Goal: Information Seeking & Learning: Learn about a topic

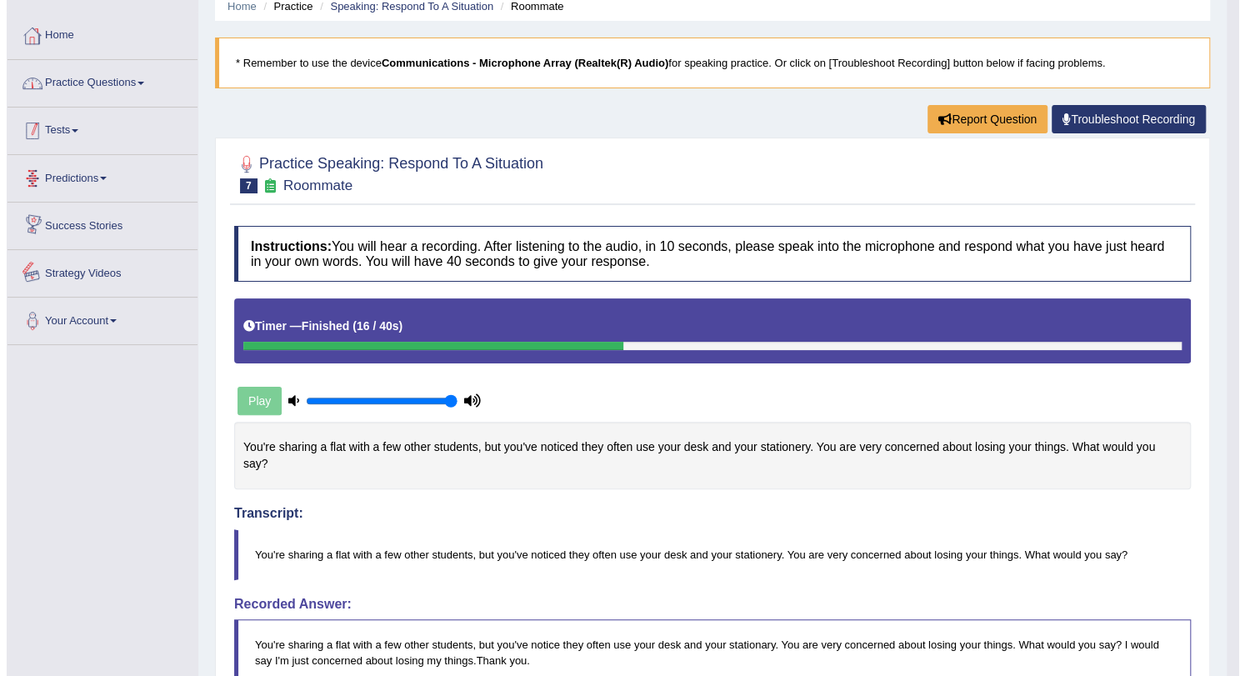
scroll to position [59, 0]
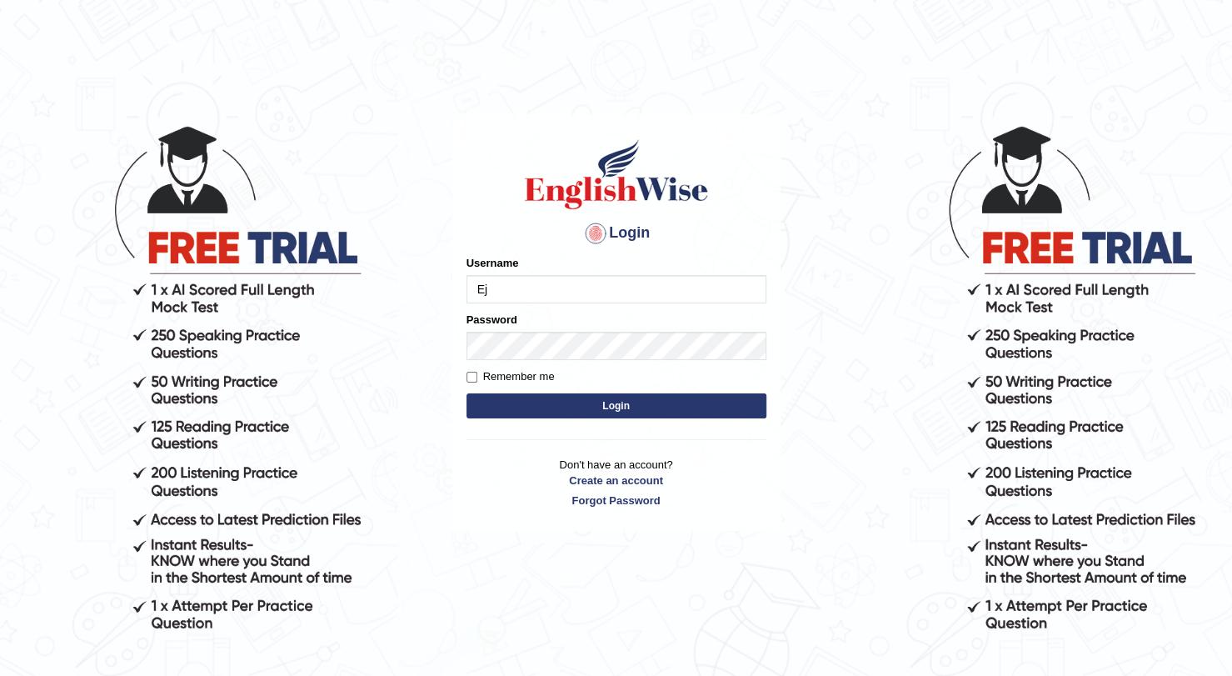
type input "Ej"
click at [559, 402] on button "Login" at bounding box center [617, 405] width 300 height 25
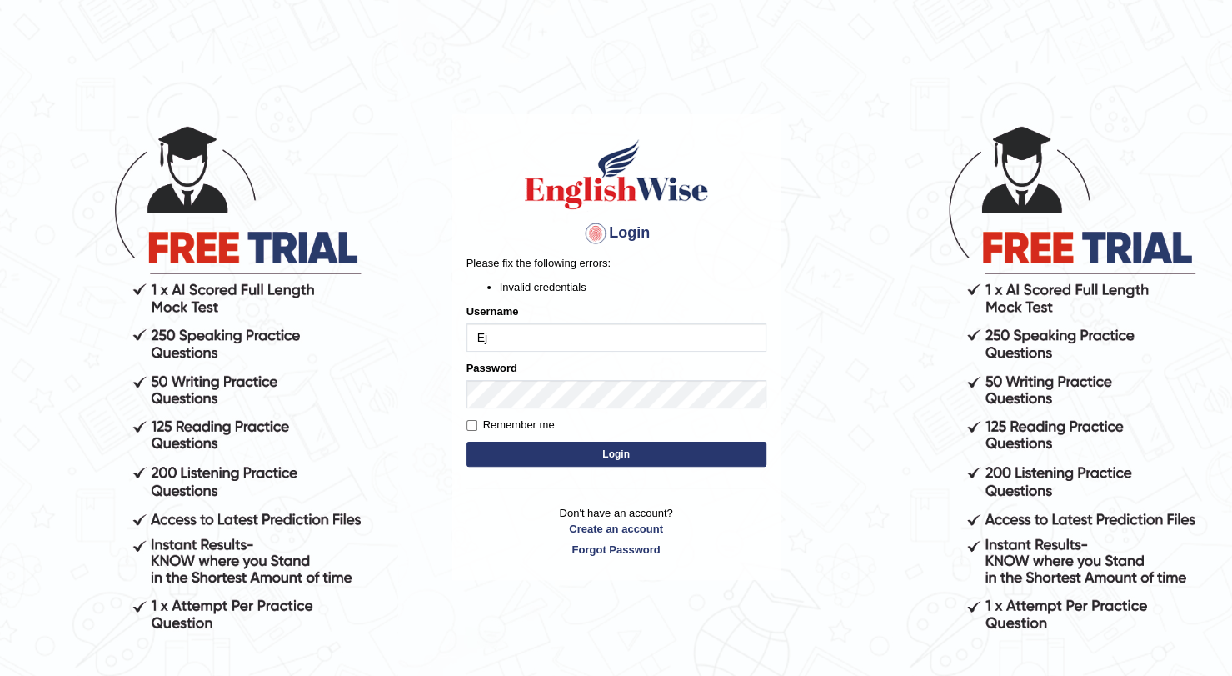
click at [526, 348] on input "Ej" at bounding box center [617, 337] width 300 height 28
type input "EJ"
click at [533, 451] on button "Login" at bounding box center [617, 454] width 300 height 25
click at [522, 347] on input "EJ" at bounding box center [617, 337] width 300 height 28
type input "E"
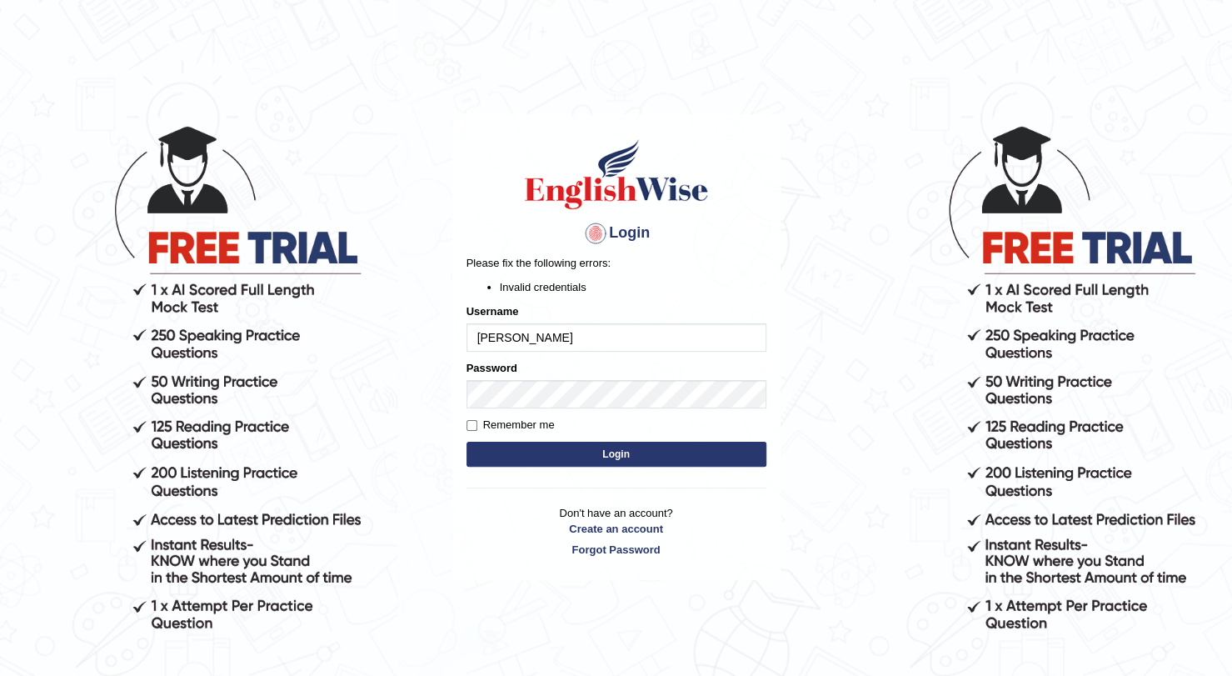
type input "Jesse"
click at [547, 446] on button "Login" at bounding box center [617, 454] width 300 height 25
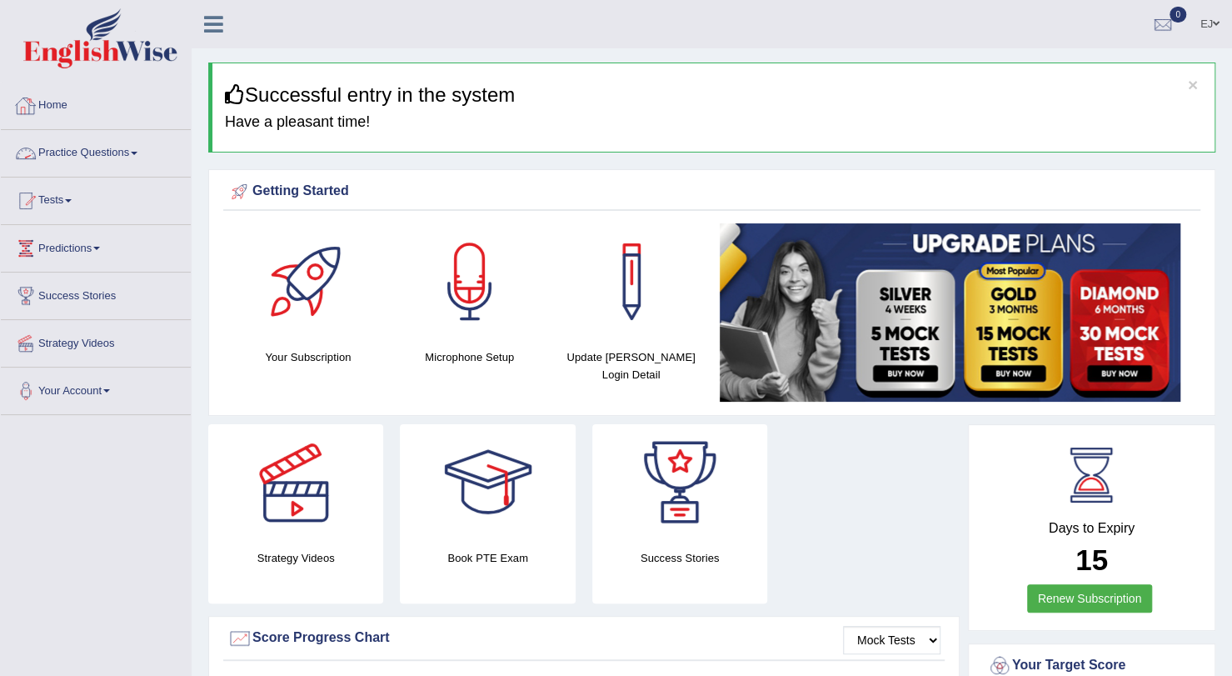
click at [72, 154] on link "Practice Questions" at bounding box center [96, 151] width 190 height 42
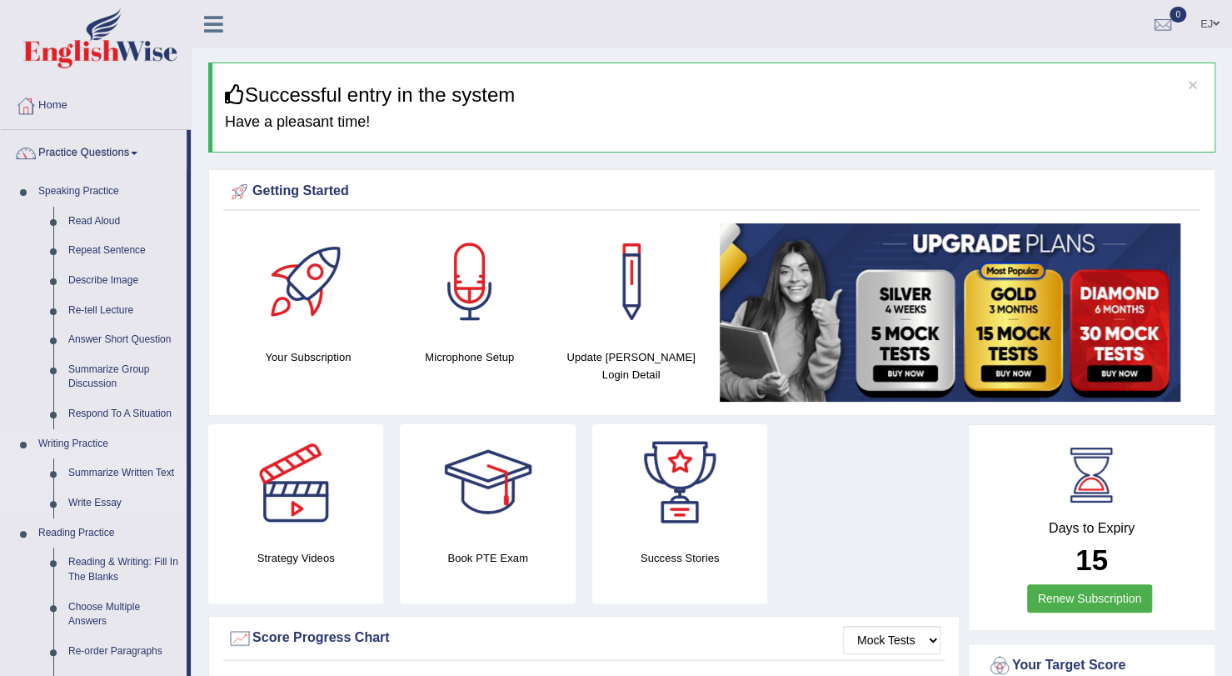
click at [119, 472] on link "Summarize Written Text" at bounding box center [124, 473] width 126 height 30
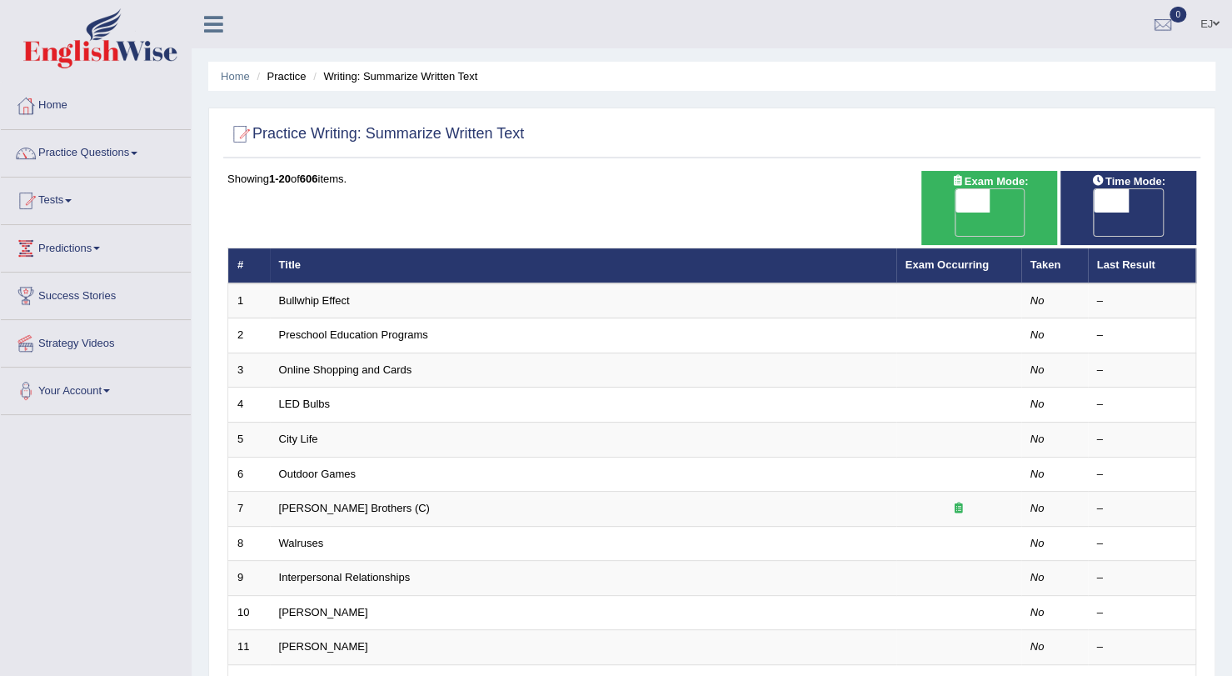
click at [137, 152] on span at bounding box center [134, 153] width 7 height 3
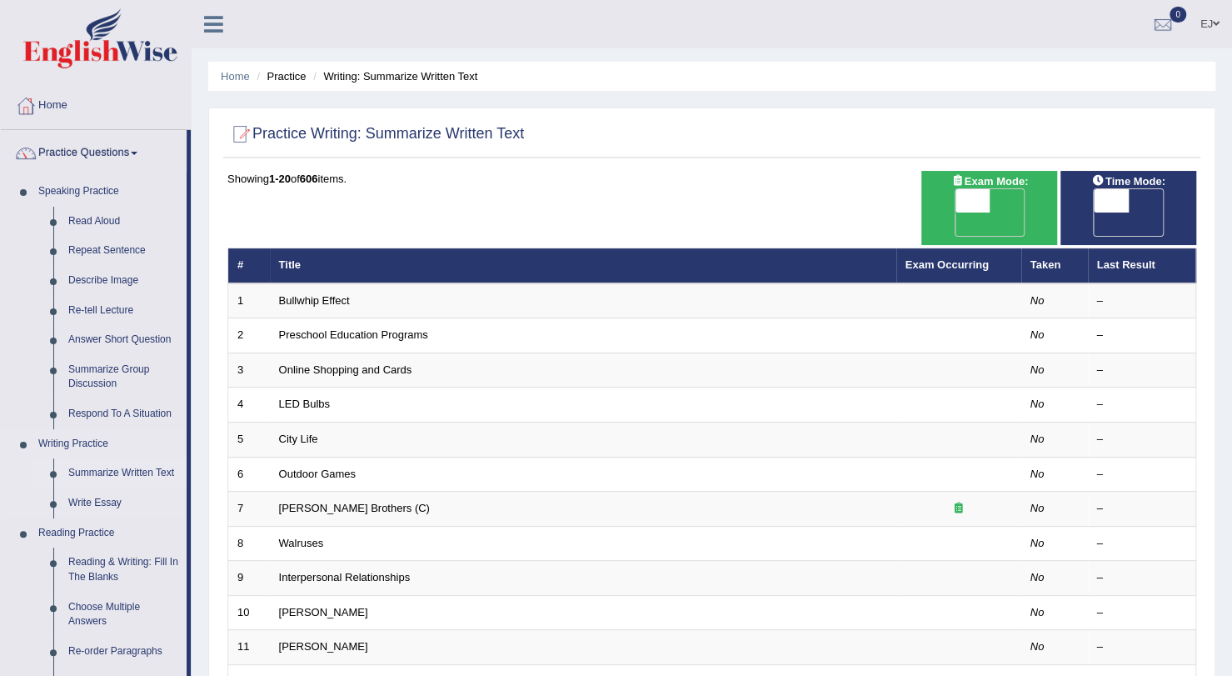
click at [138, 473] on link "Summarize Written Text" at bounding box center [124, 473] width 126 height 30
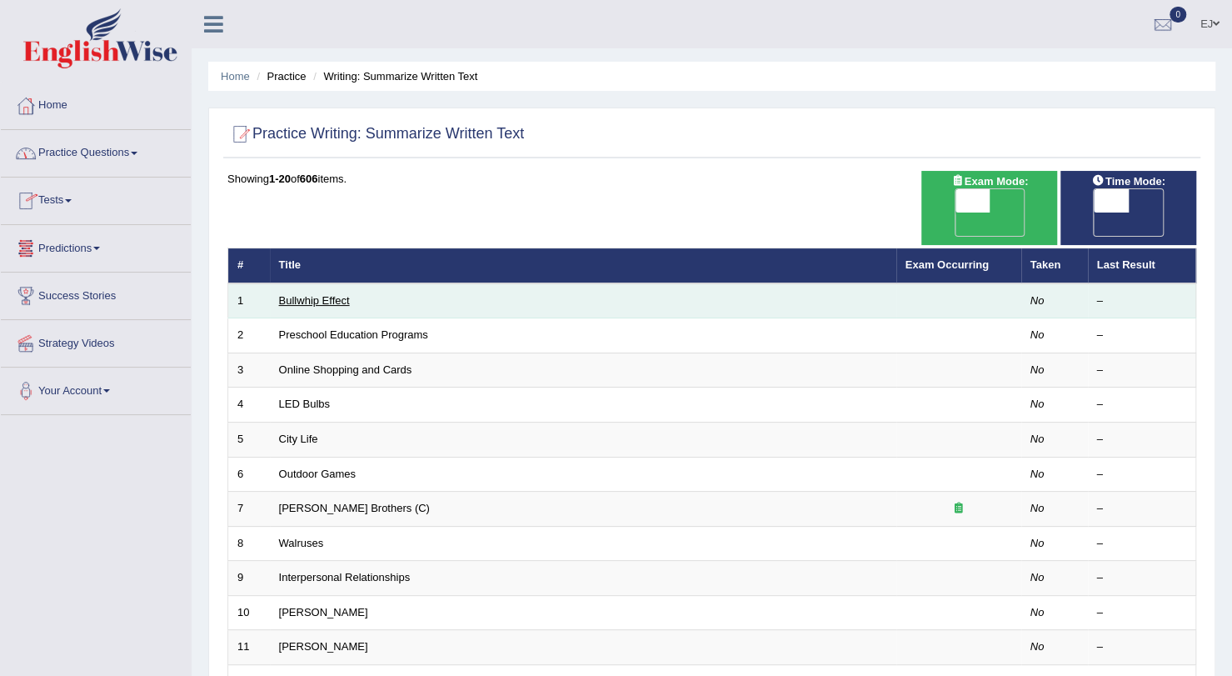
click at [328, 294] on link "Bullwhip Effect" at bounding box center [314, 300] width 71 height 12
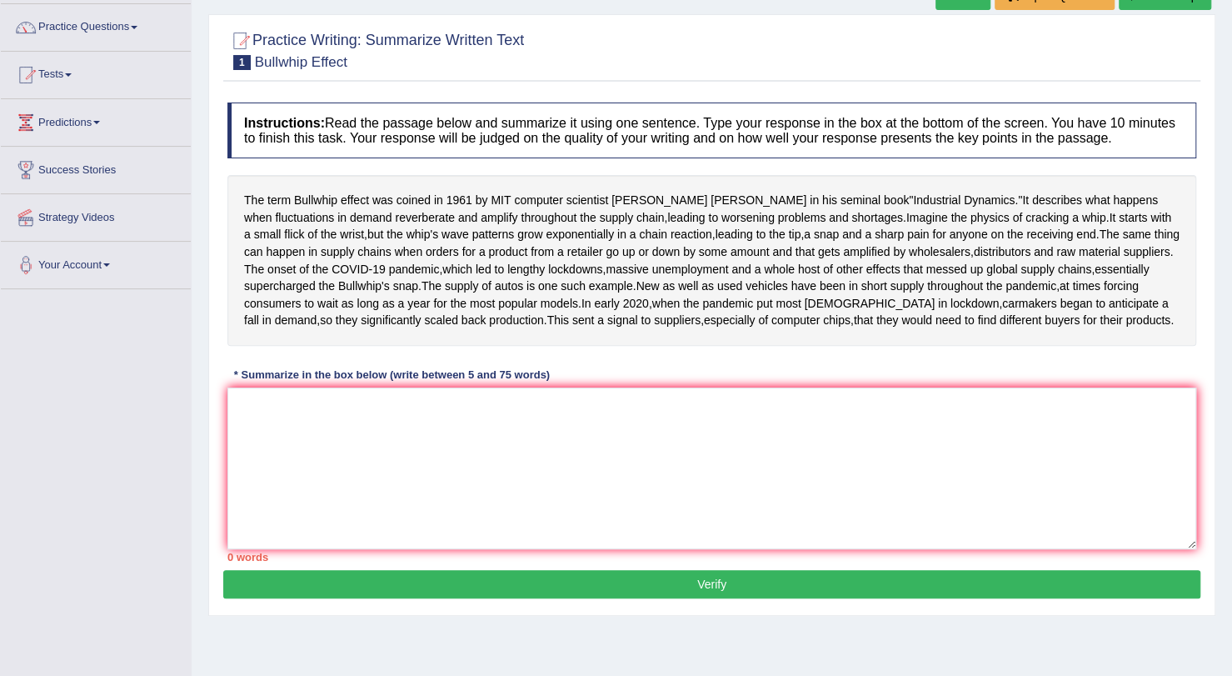
scroll to position [130, 0]
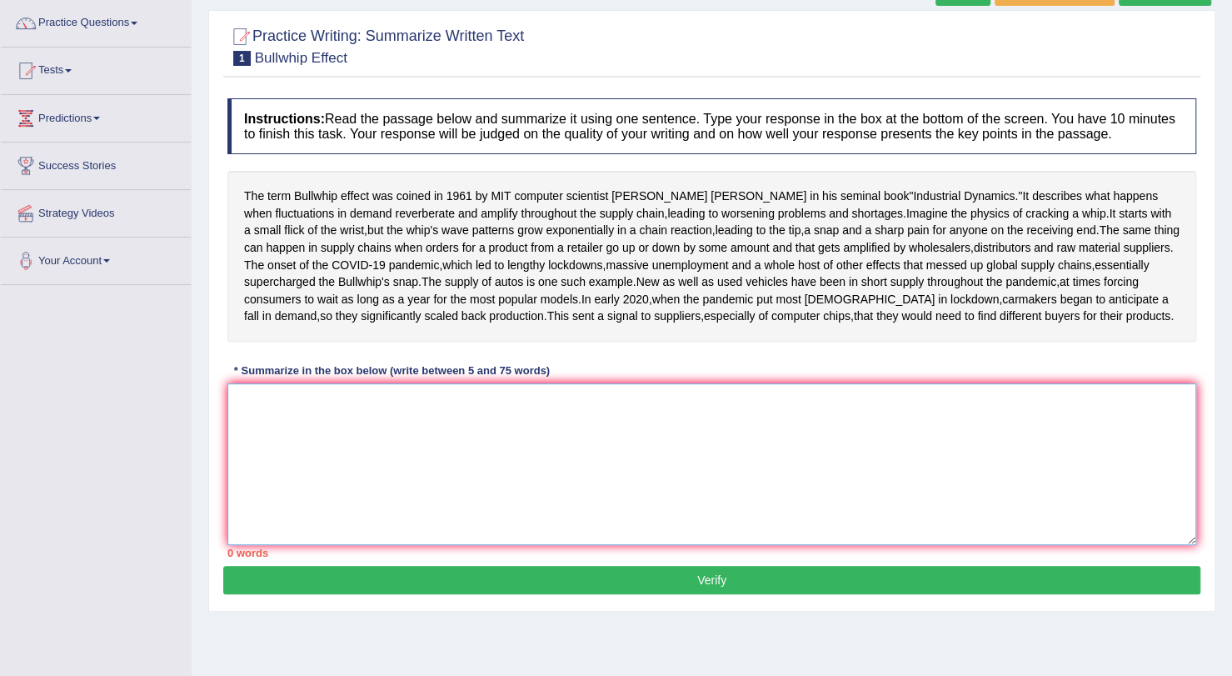
click at [278, 491] on textarea at bounding box center [711, 464] width 969 height 162
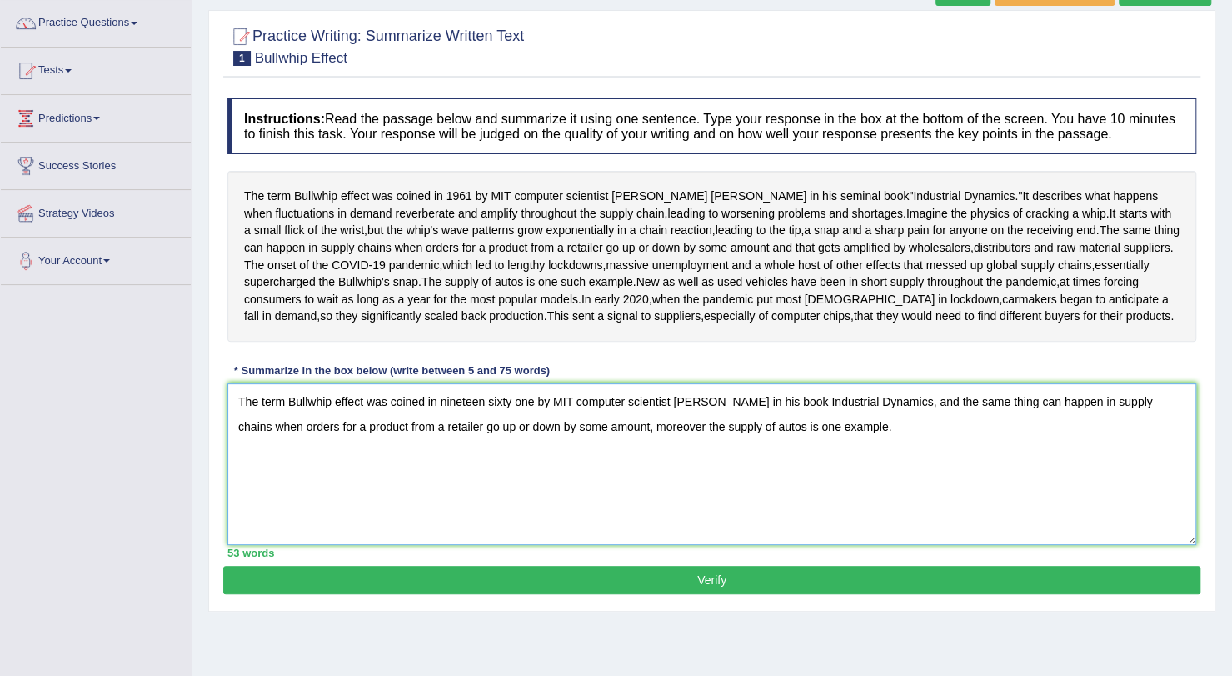
click at [612, 511] on textarea "The term Bullwhip effect was coined in nineteen sixty one by MIT computer scien…" at bounding box center [711, 464] width 969 height 162
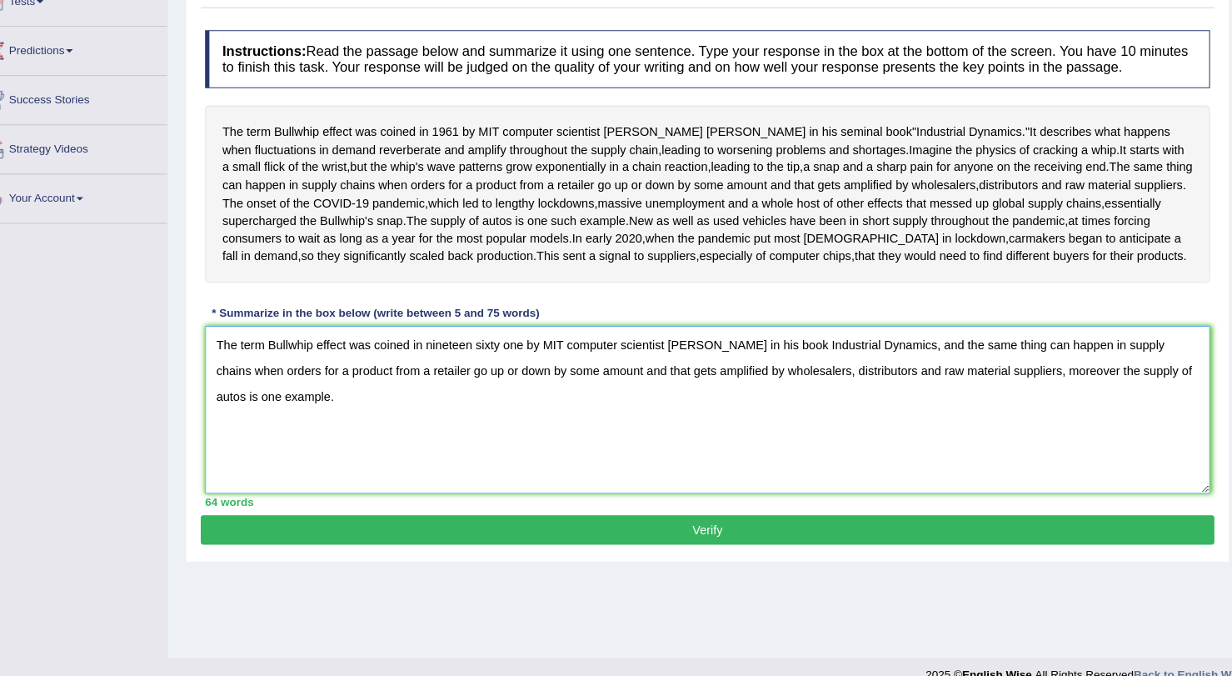
scroll to position [195, 0]
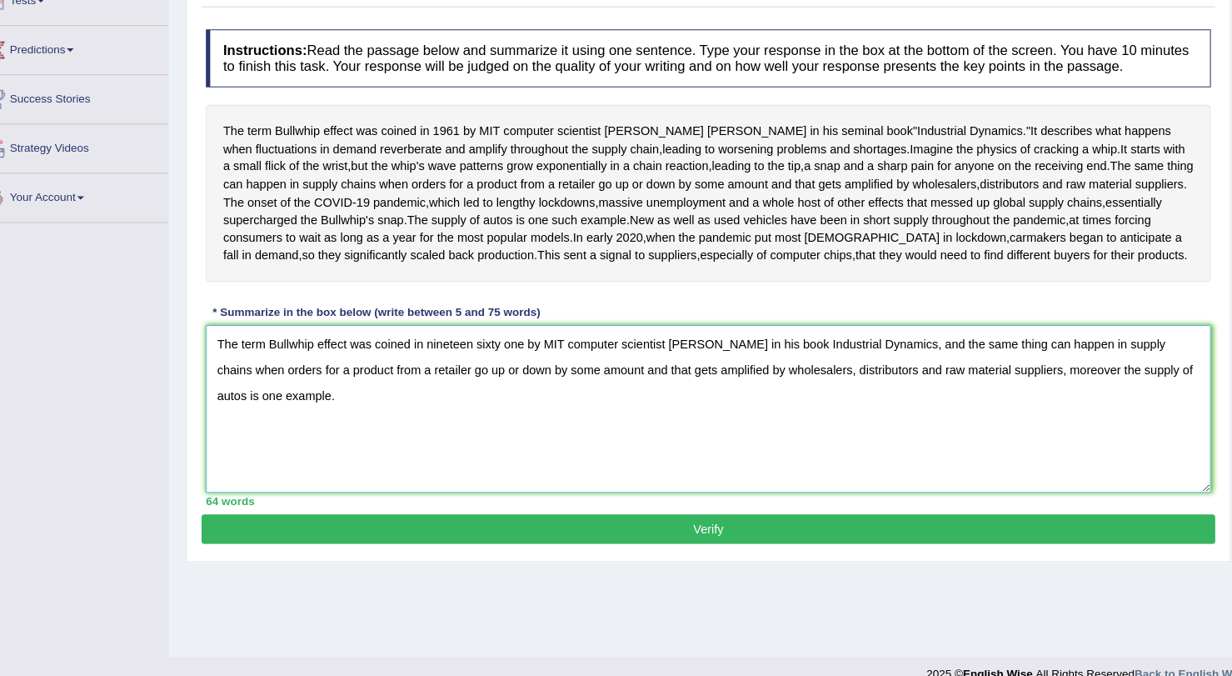
type textarea "The term Bullwhip effect was coined in nineteen sixty one by MIT computer scien…"
click at [721, 529] on button "Verify" at bounding box center [711, 515] width 977 height 28
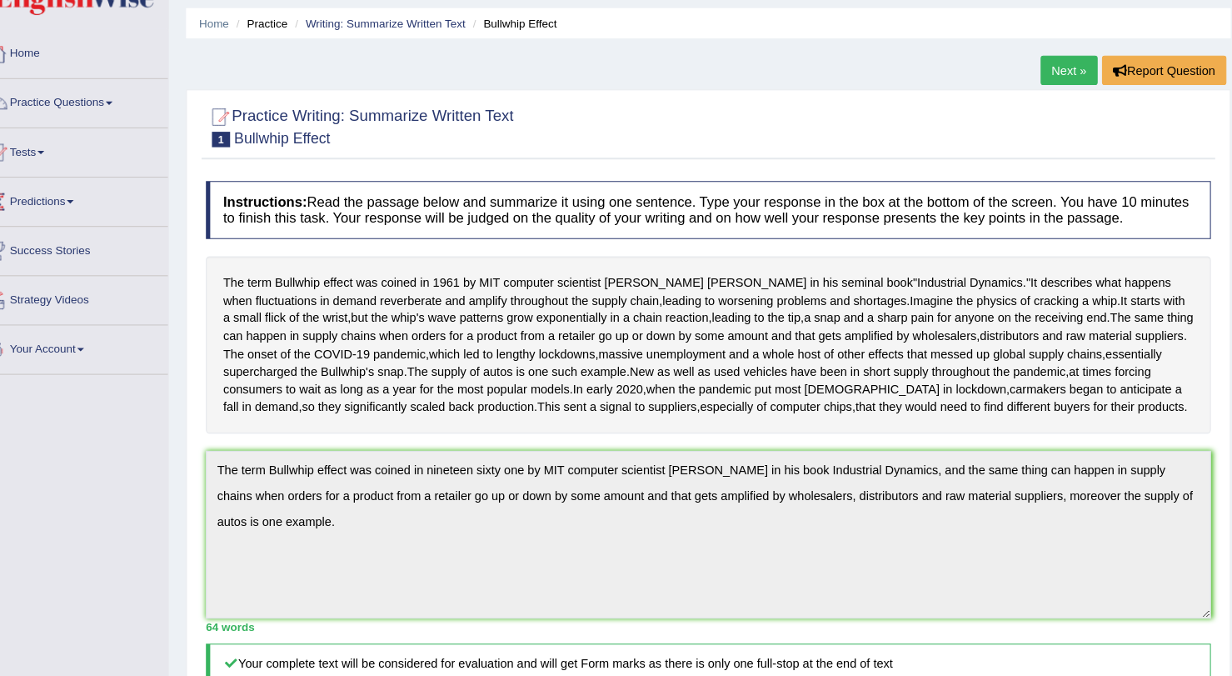
scroll to position [0, 0]
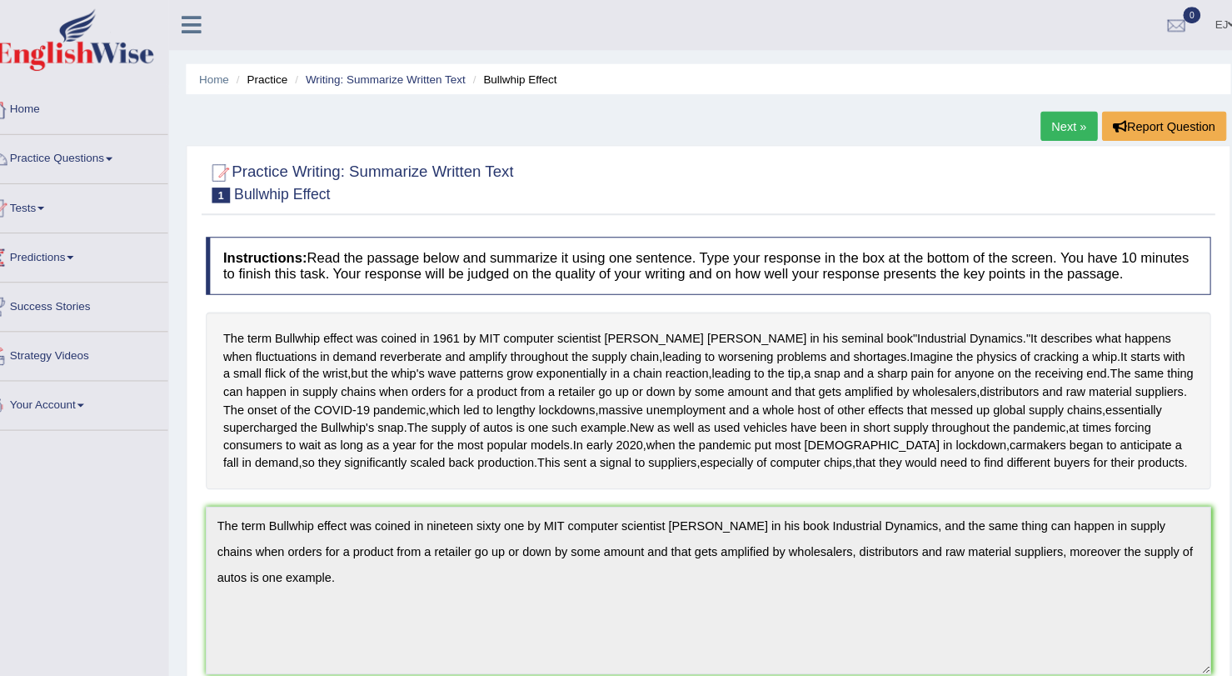
click at [137, 152] on span at bounding box center [134, 153] width 7 height 3
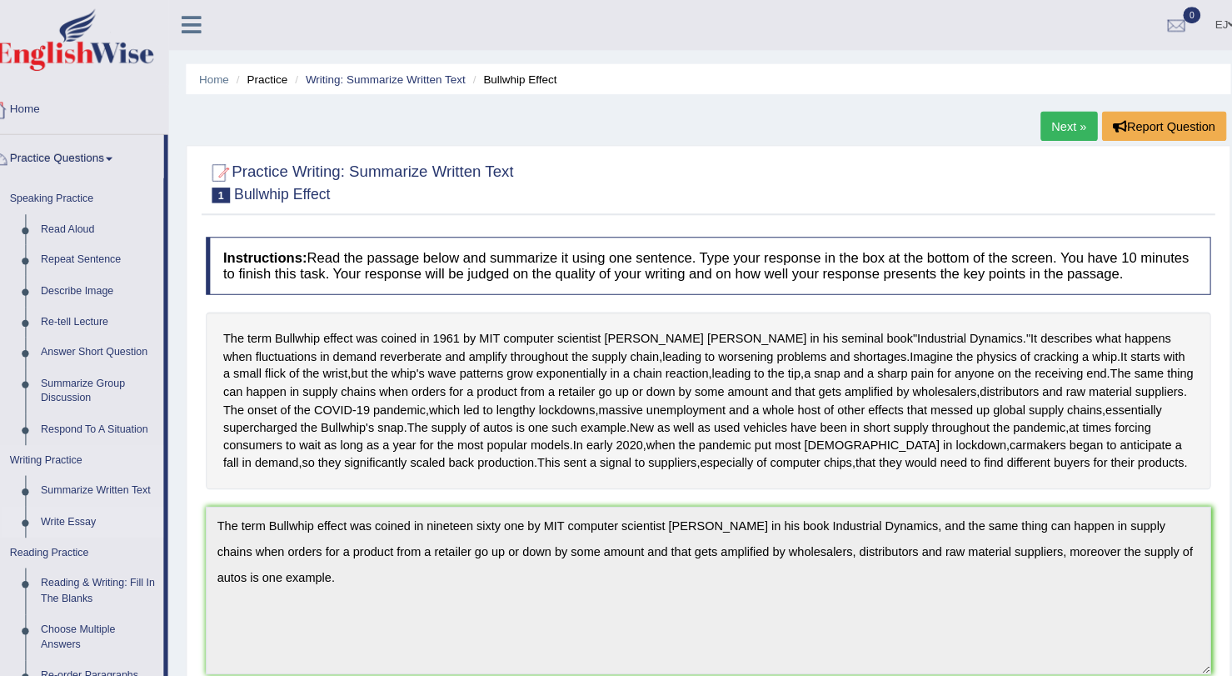
click at [102, 501] on link "Write Essay" at bounding box center [124, 503] width 126 height 30
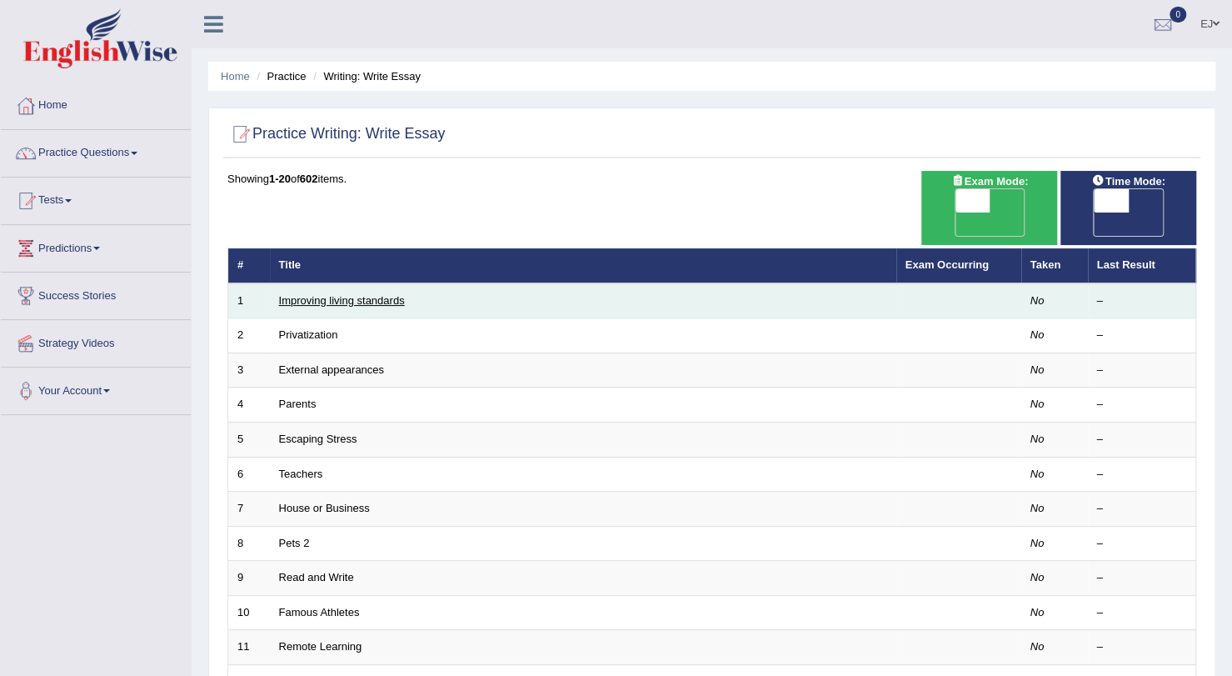
click at [360, 294] on link "Improving living standards" at bounding box center [342, 300] width 126 height 12
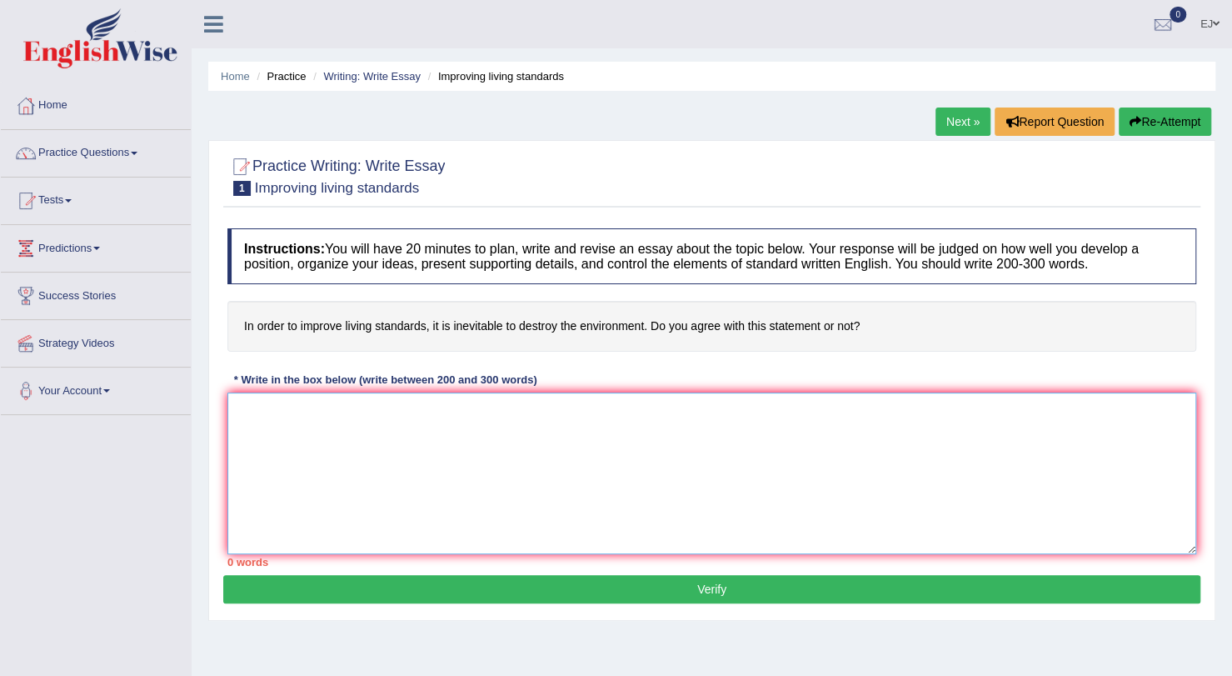
click at [272, 418] on textarea at bounding box center [711, 473] width 969 height 162
paste textarea "The profound effect of TOPIC, which frequently generated a great deal of a heat…"
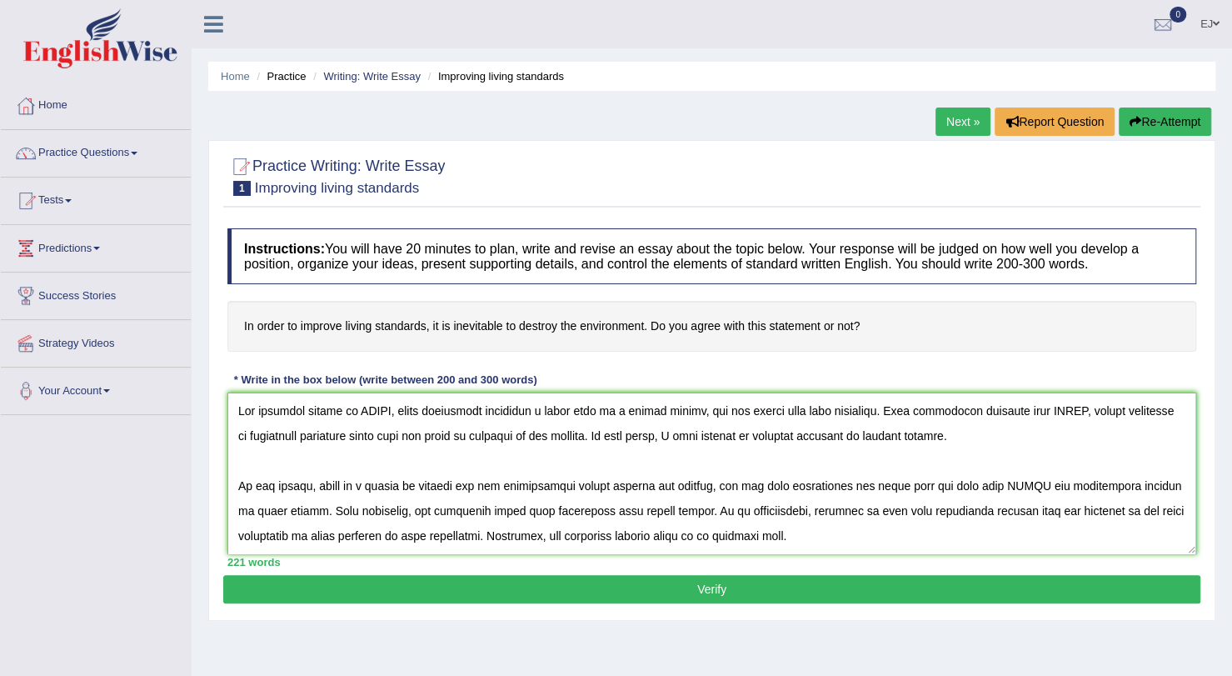
scroll to position [165, 0]
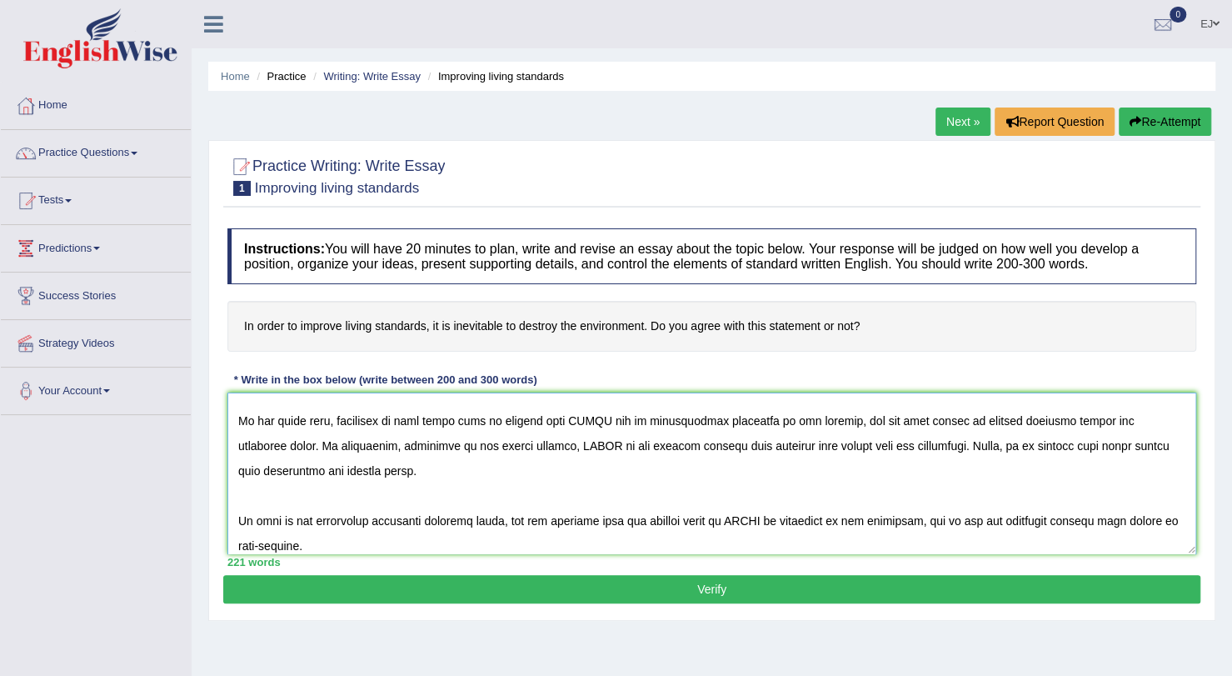
click at [305, 497] on textarea at bounding box center [711, 473] width 969 height 162
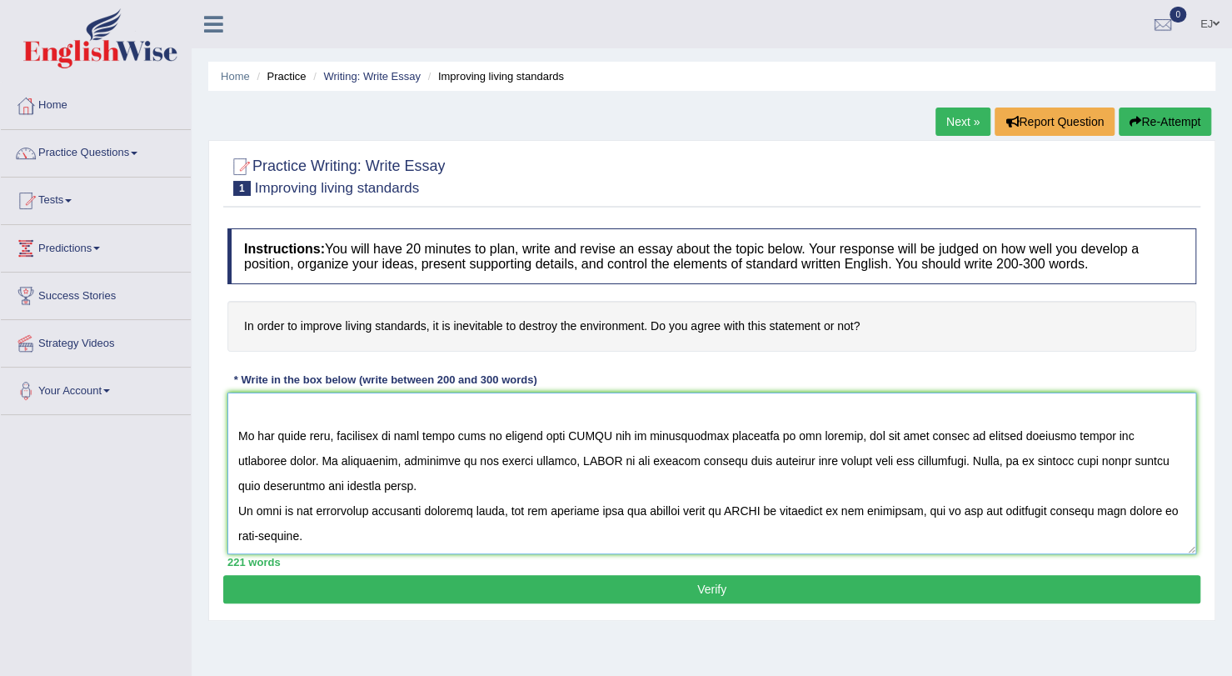
scroll to position [140, 0]
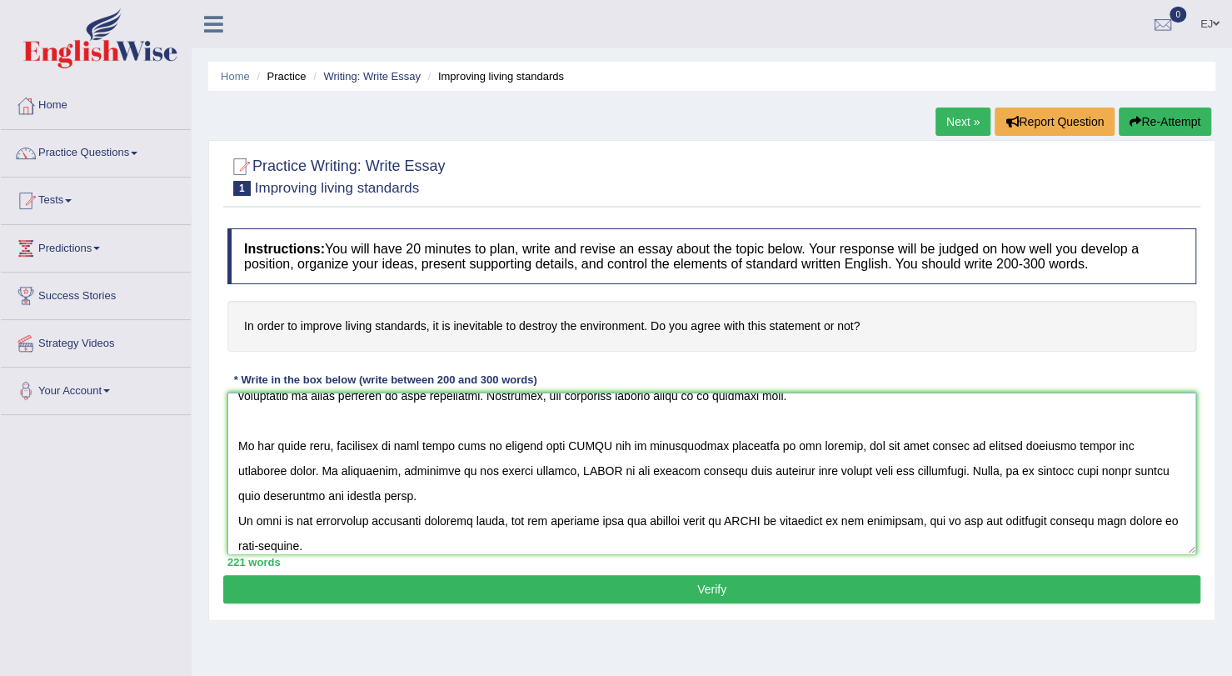
click at [320, 422] on textarea at bounding box center [711, 473] width 969 height 162
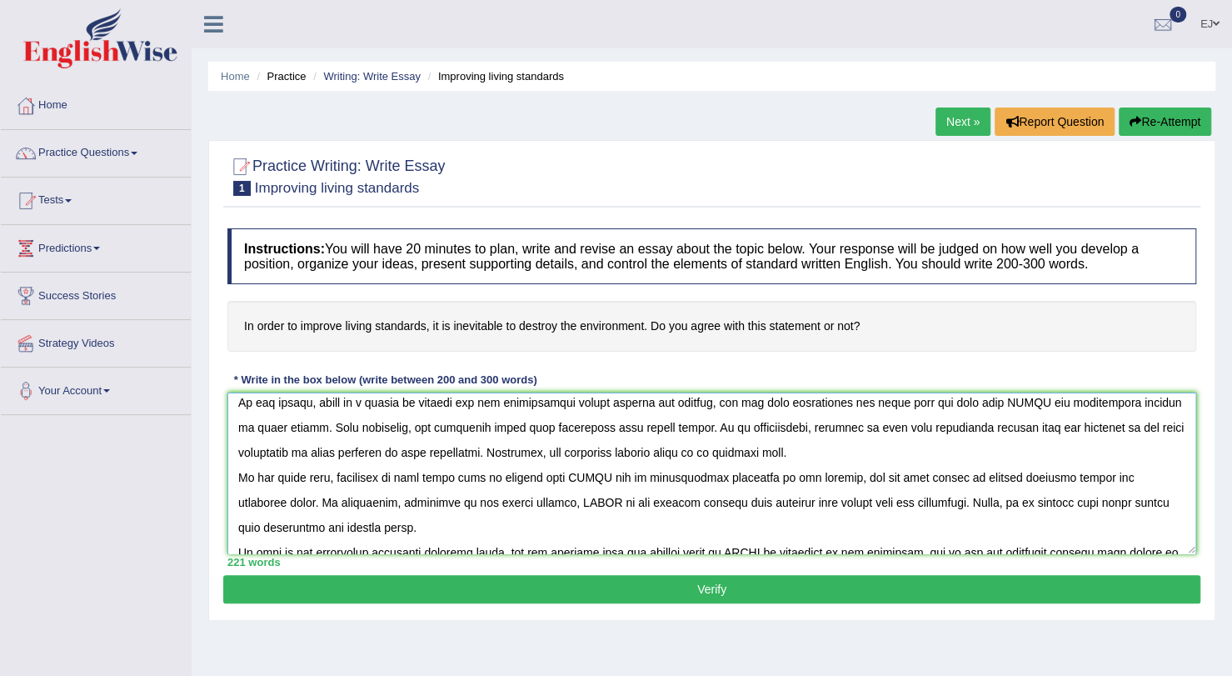
scroll to position [0, 0]
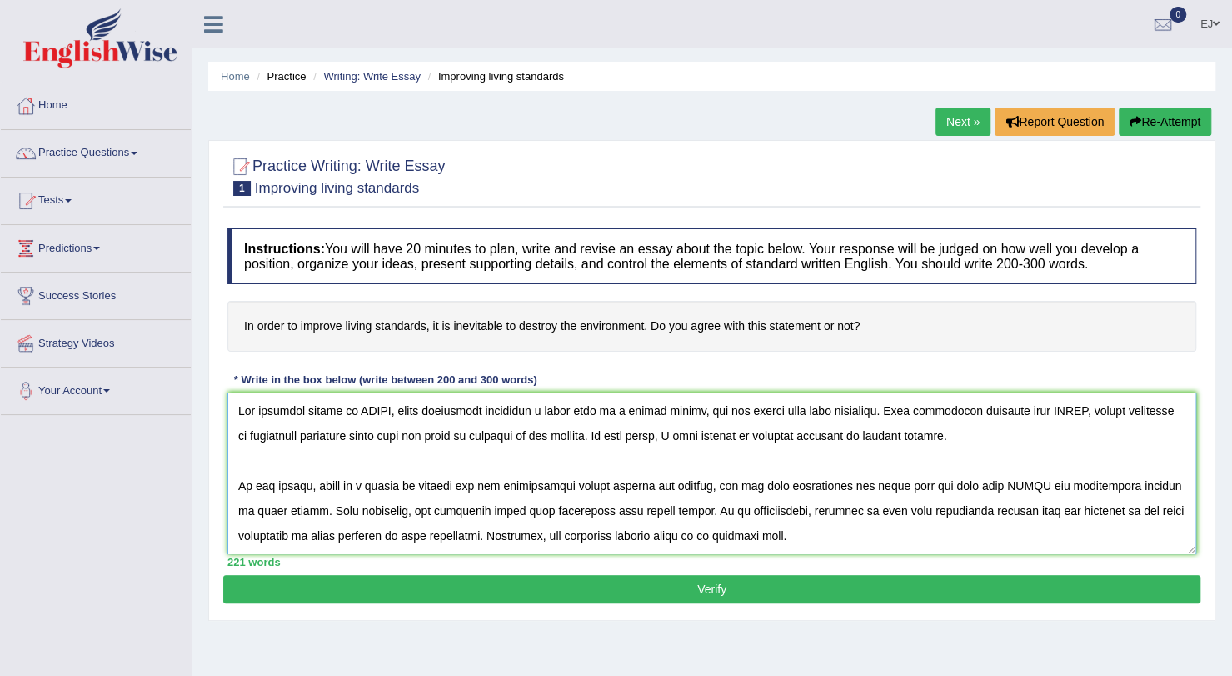
click at [380, 458] on textarea at bounding box center [711, 473] width 969 height 162
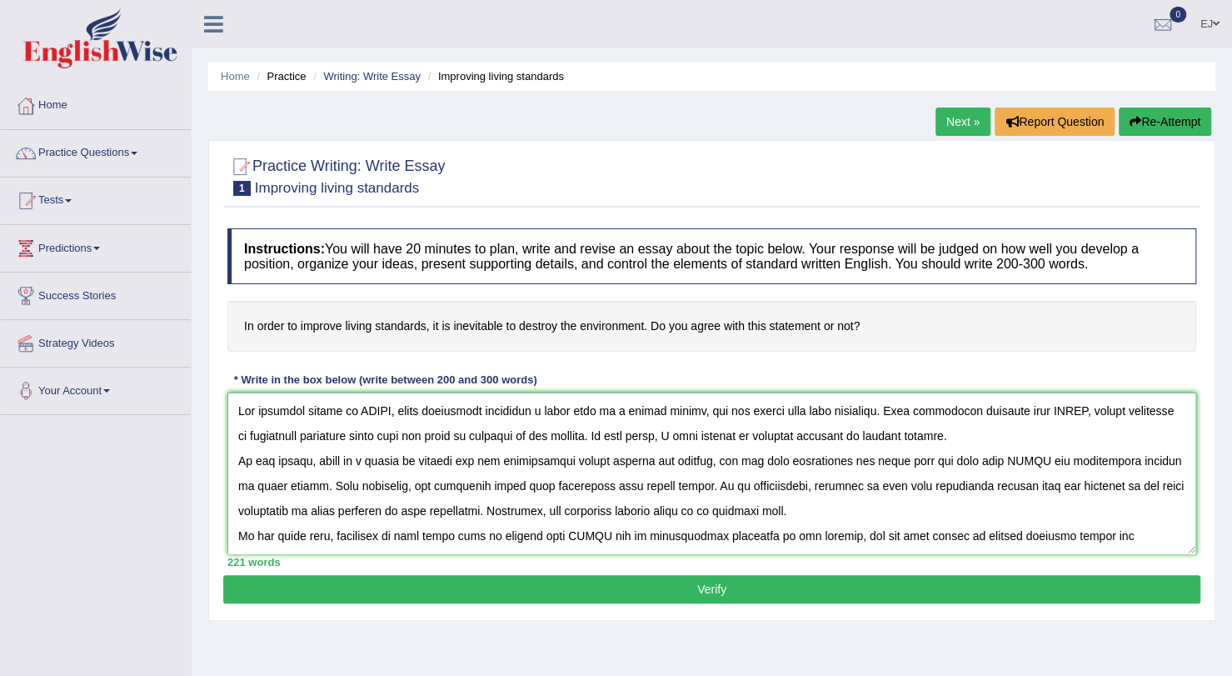
click at [385, 414] on textarea at bounding box center [711, 473] width 969 height 162
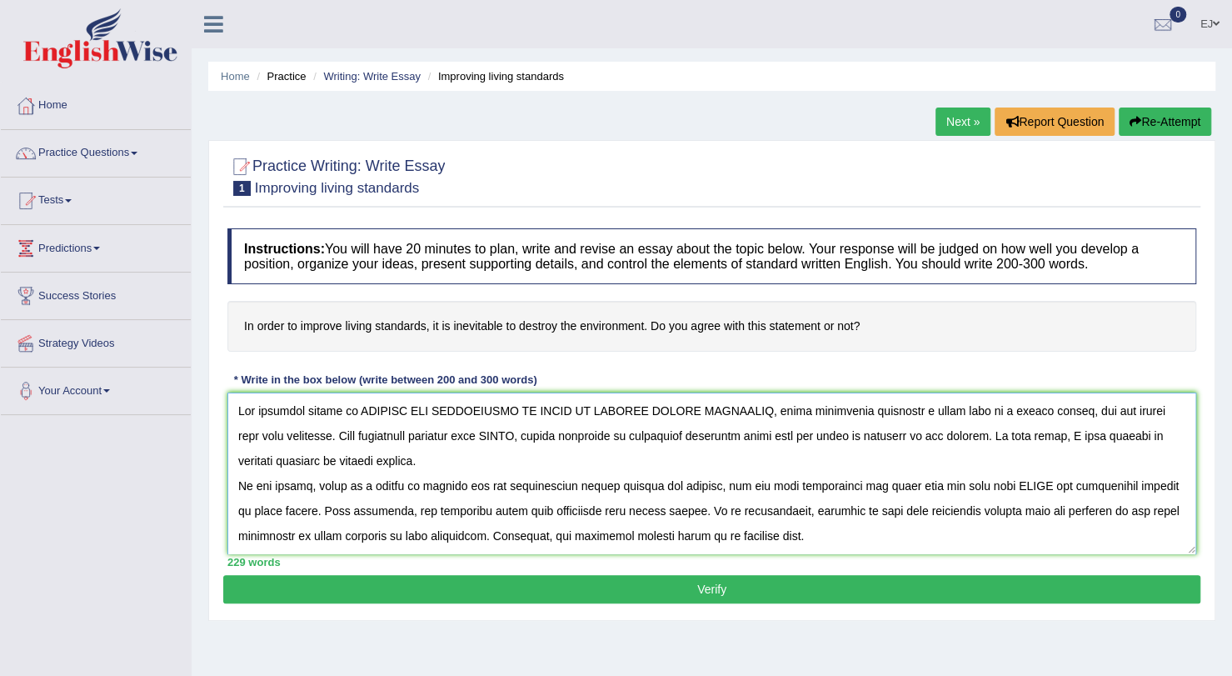
drag, startPoint x: 357, startPoint y: 408, endPoint x: 745, endPoint y: 412, distance: 387.5
click at [745, 412] on textarea at bounding box center [711, 473] width 969 height 162
click at [545, 430] on textarea at bounding box center [711, 473] width 969 height 162
paste textarea "DESTROY THE ENVIRONMENT IN ORDER TO IMPROVE LIVING STANDARDS"
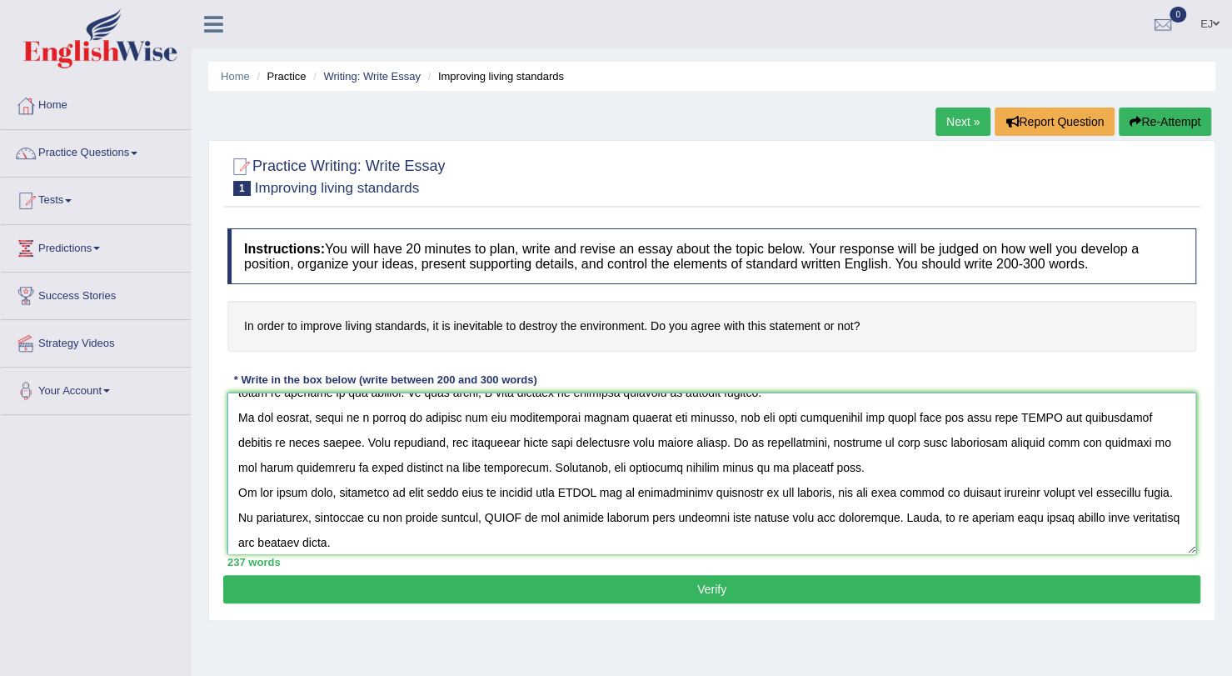
scroll to position [71, 0]
click at [1033, 412] on textarea at bounding box center [711, 473] width 969 height 162
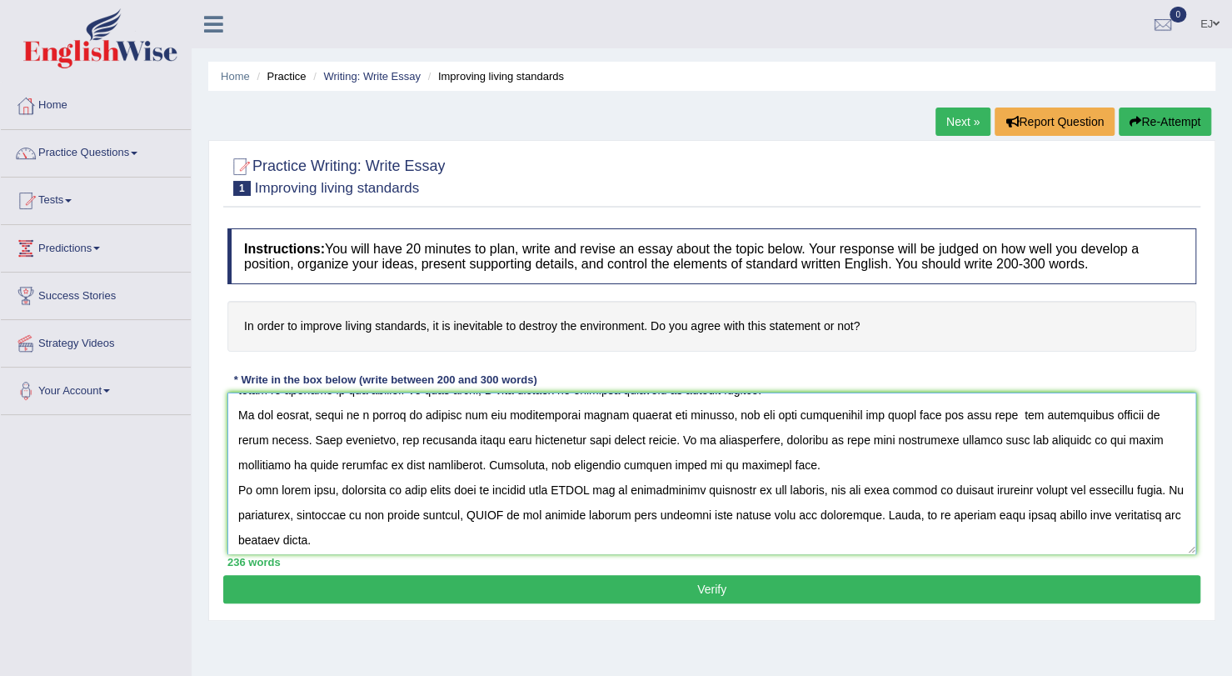
paste textarea "DESTROY THE ENVIRONMENT IN ORDER TO IMPROVE LIVING STANDARDS"
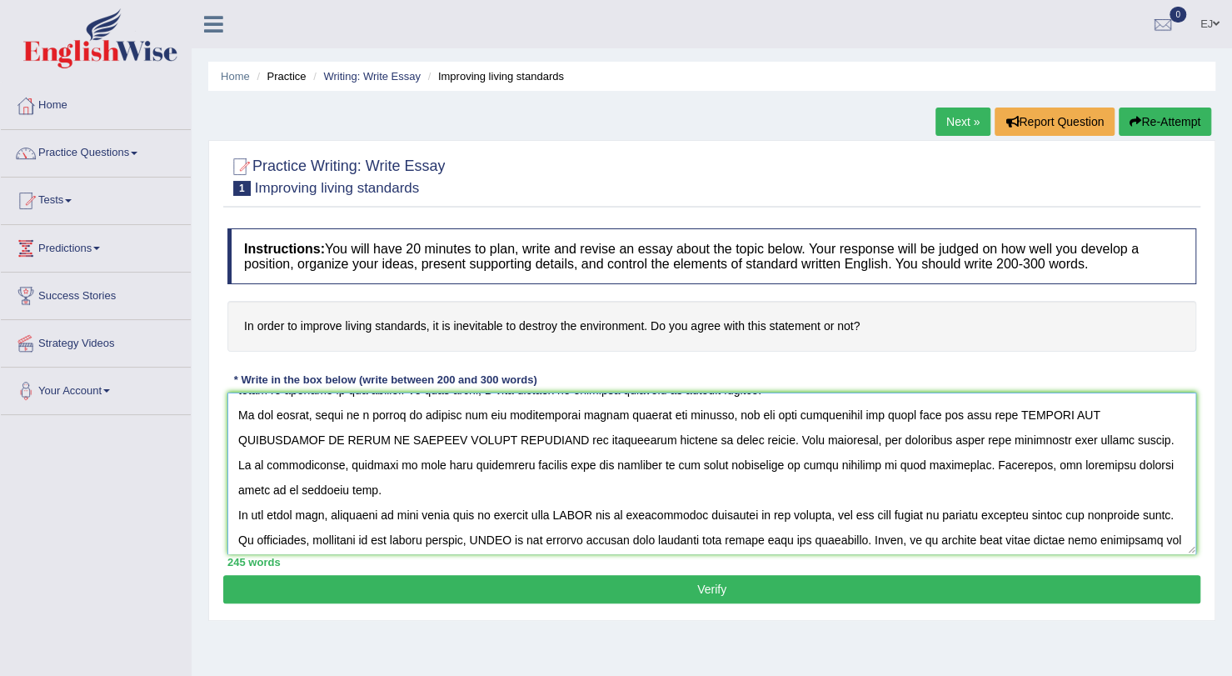
click at [595, 485] on textarea at bounding box center [711, 473] width 969 height 162
paste textarea "DESTROY THE ENVIRONMENT IN ORDER TO IMPROVE LIVING STANDARDS"
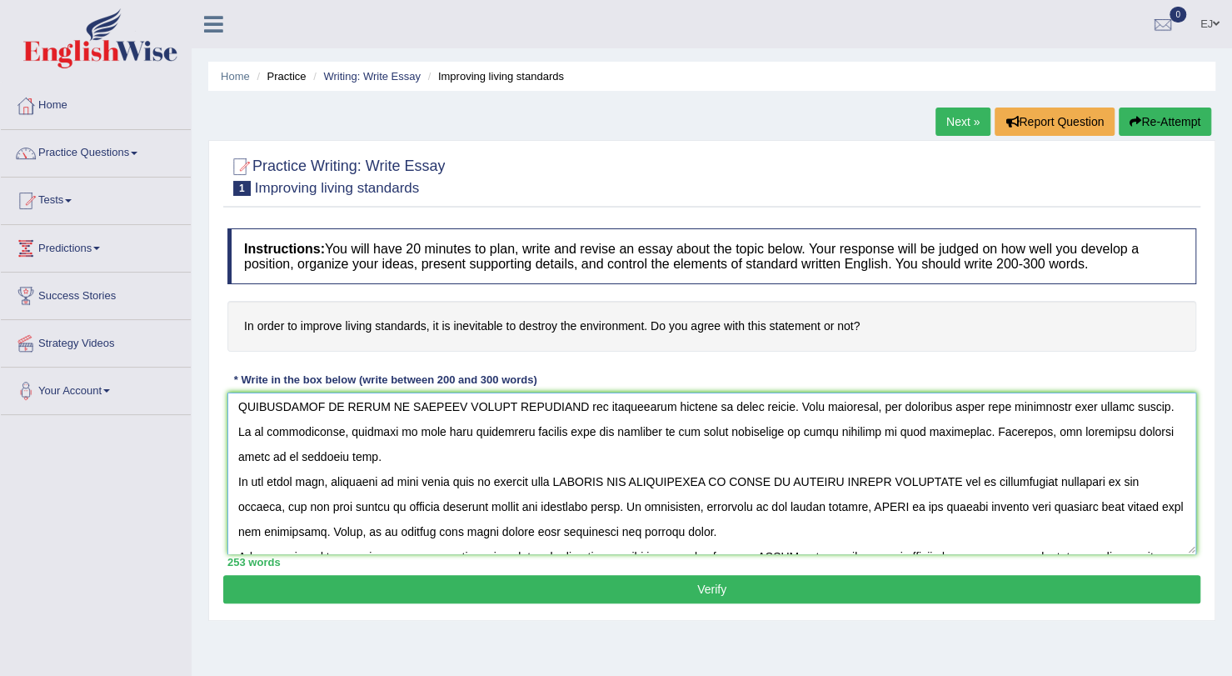
scroll to position [112, 0]
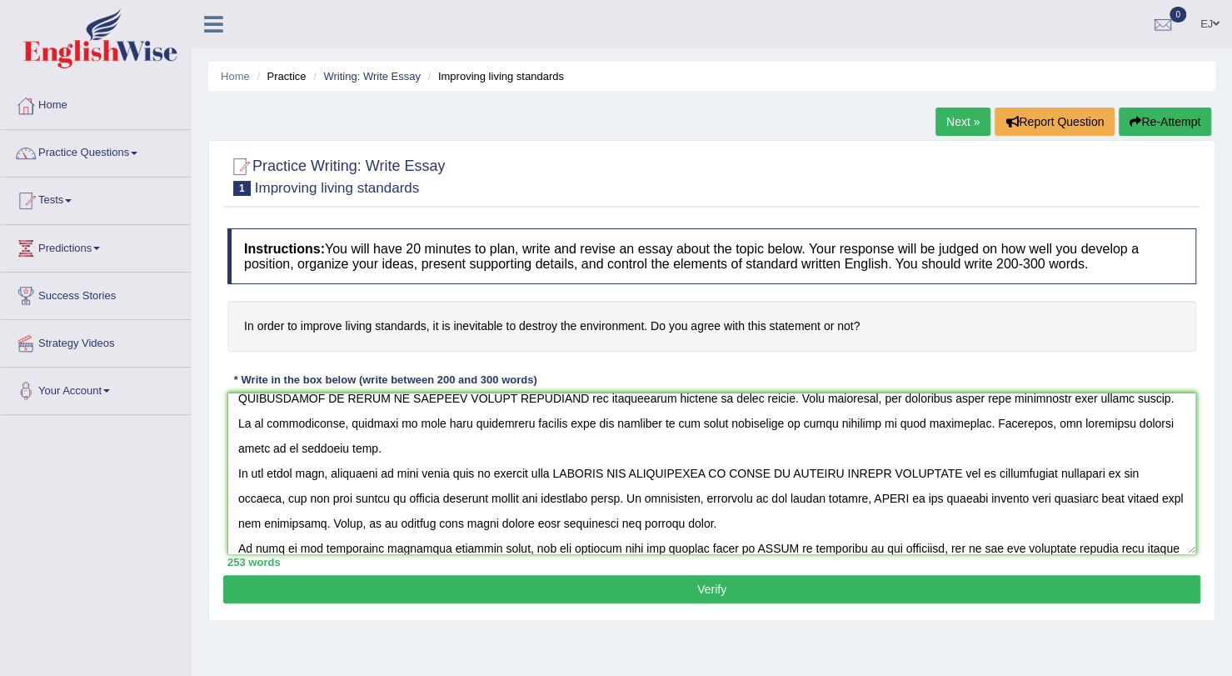
click at [882, 475] on textarea at bounding box center [711, 473] width 969 height 162
paste textarea "DESTROY THE ENVIRONMENT IN ORDER TO IMPROVE LIVING STANDARDS"
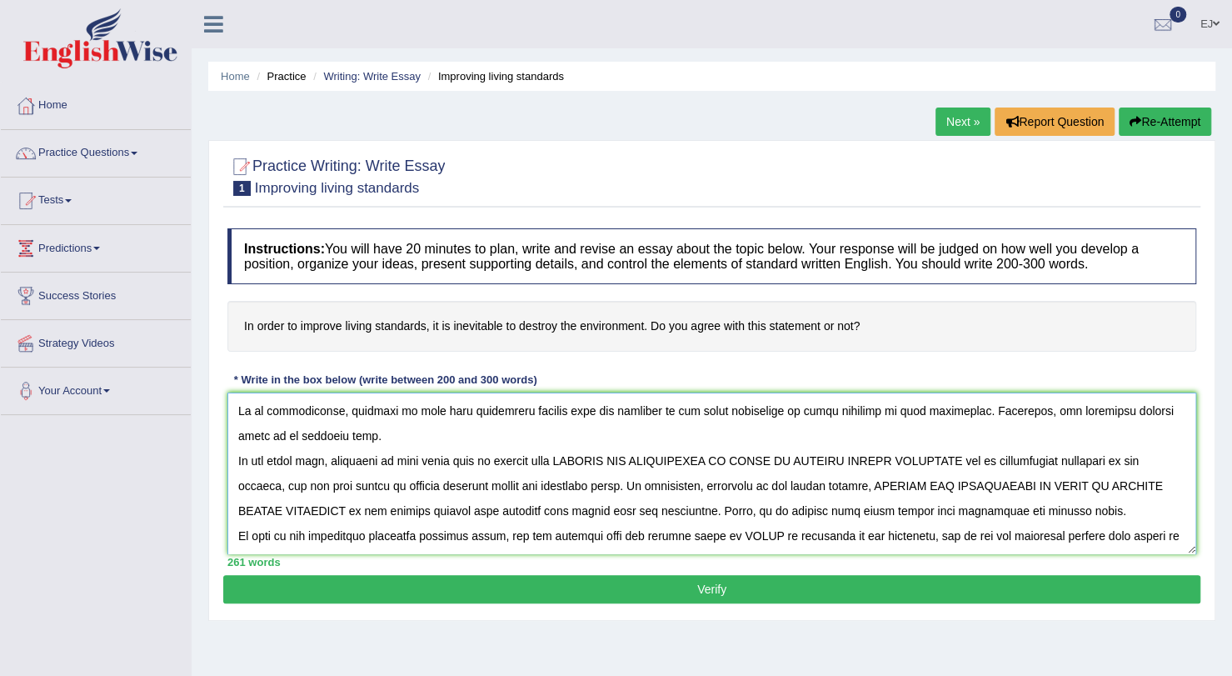
scroll to position [125, 0]
click at [759, 515] on textarea at bounding box center [711, 473] width 969 height 162
paste textarea "DESTROY THE ENVIRONMENT IN ORDER TO IMPROVE LIVING STANDARDS"
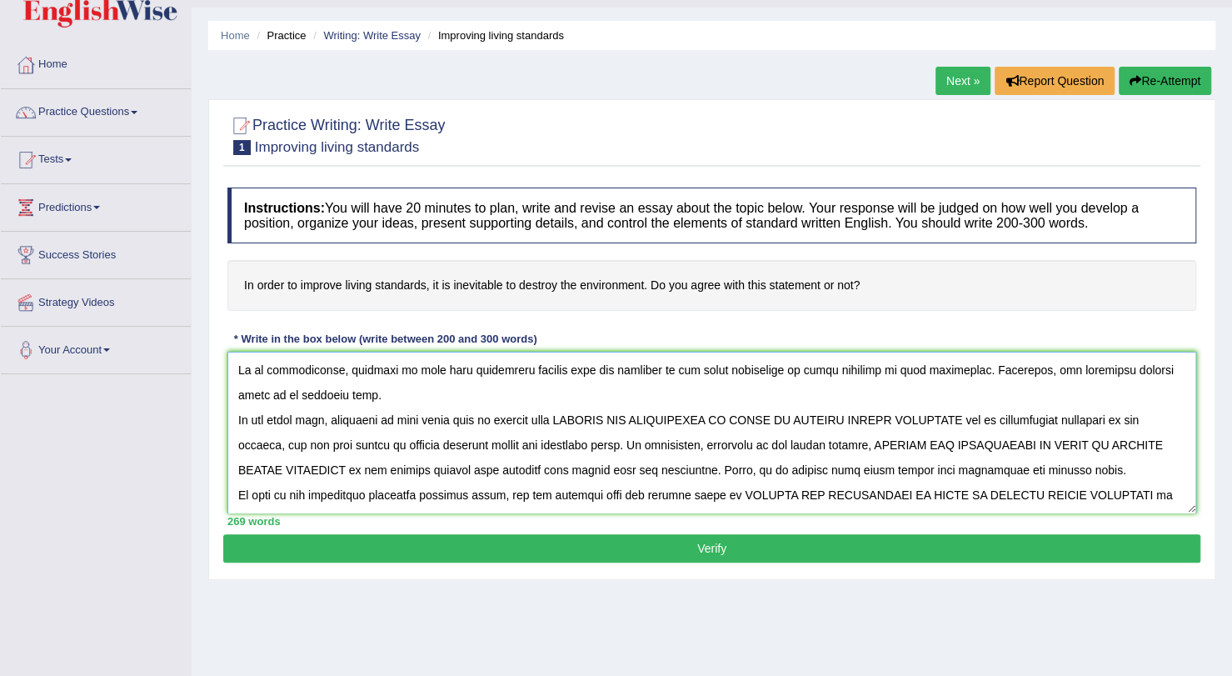
type textarea "The profound effect of DESTROY THE ENVIRONMENT IN ORDER TO IMPROVE LIVING STAND…"
click at [666, 547] on button "Verify" at bounding box center [711, 548] width 977 height 28
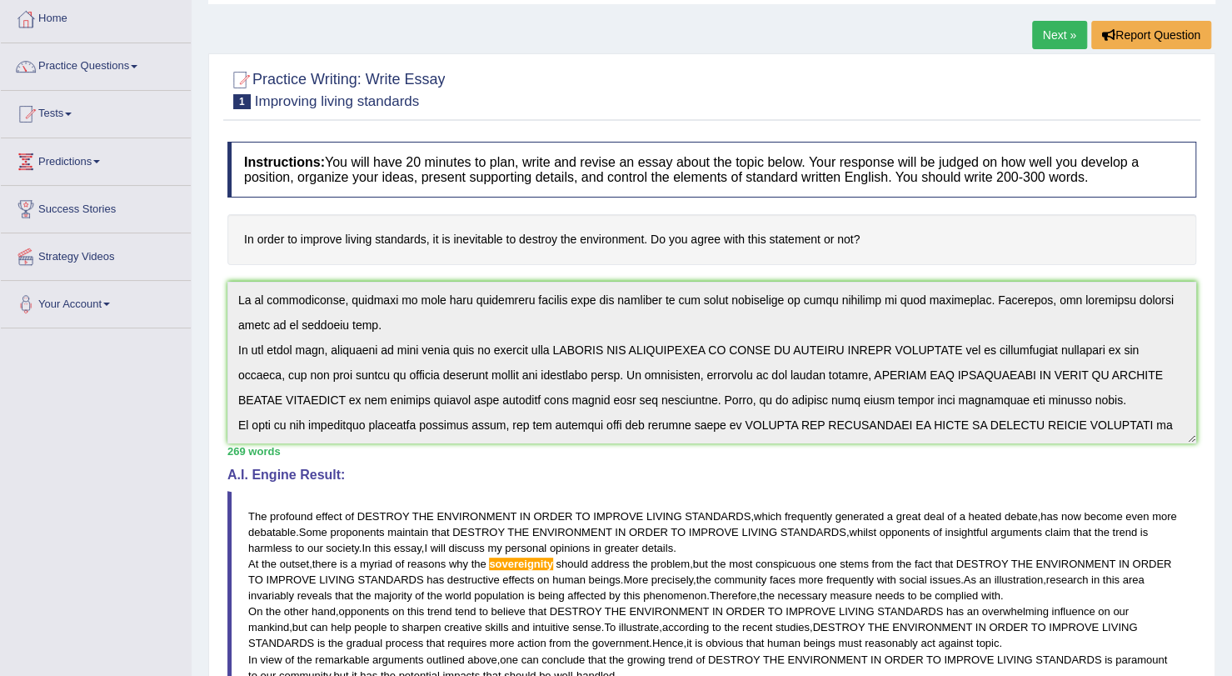
scroll to position [86, 0]
